Goal: Information Seeking & Learning: Find specific fact

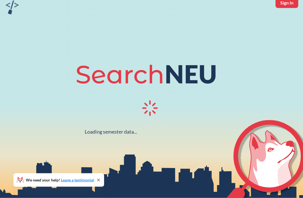
scroll to position [26, 0]
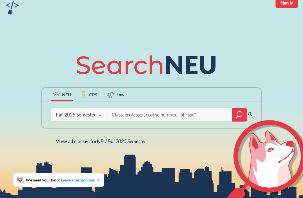
click at [191, 121] on input "search" at bounding box center [169, 115] width 117 height 12
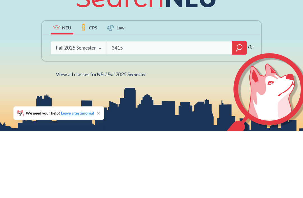
type input "3415"
click at [239, 111] on icon "magnifying glass" at bounding box center [239, 115] width 7 height 8
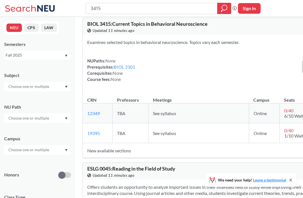
scroll to position [5, 0]
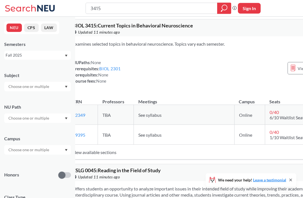
click at [179, 160] on td "New available sections" at bounding box center [197, 152] width 259 height 15
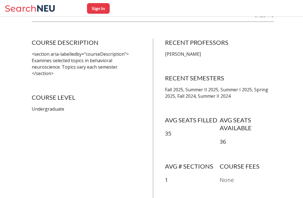
scroll to position [77, 0]
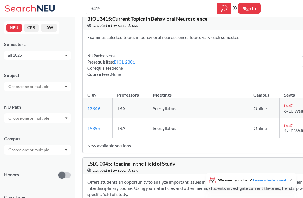
scroll to position [11, 0]
click at [198, 10] on input "3415" at bounding box center [151, 9] width 123 height 10
type input "3"
type input "5410"
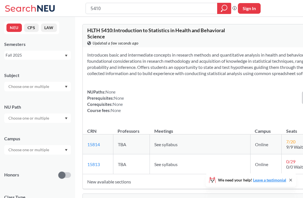
click at [174, 13] on input "5410" at bounding box center [151, 9] width 123 height 10
type input "5411"
